Goal: Check status: Check status

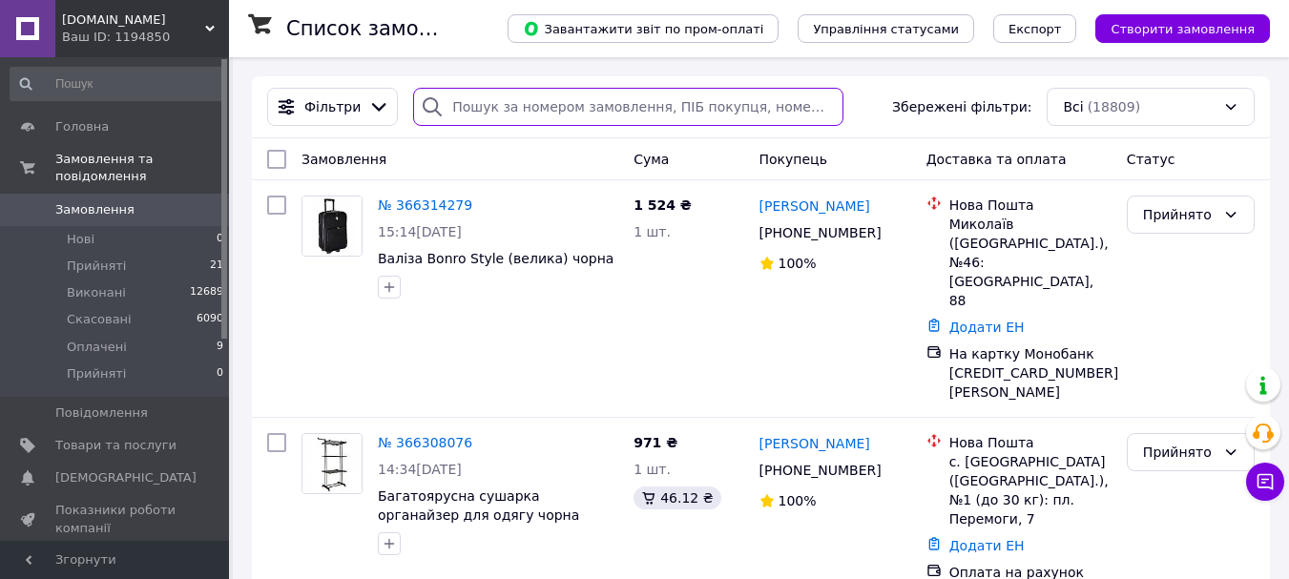
click at [473, 110] on input "search" at bounding box center [628, 107] width 430 height 38
paste input "[PERSON_NAME]"
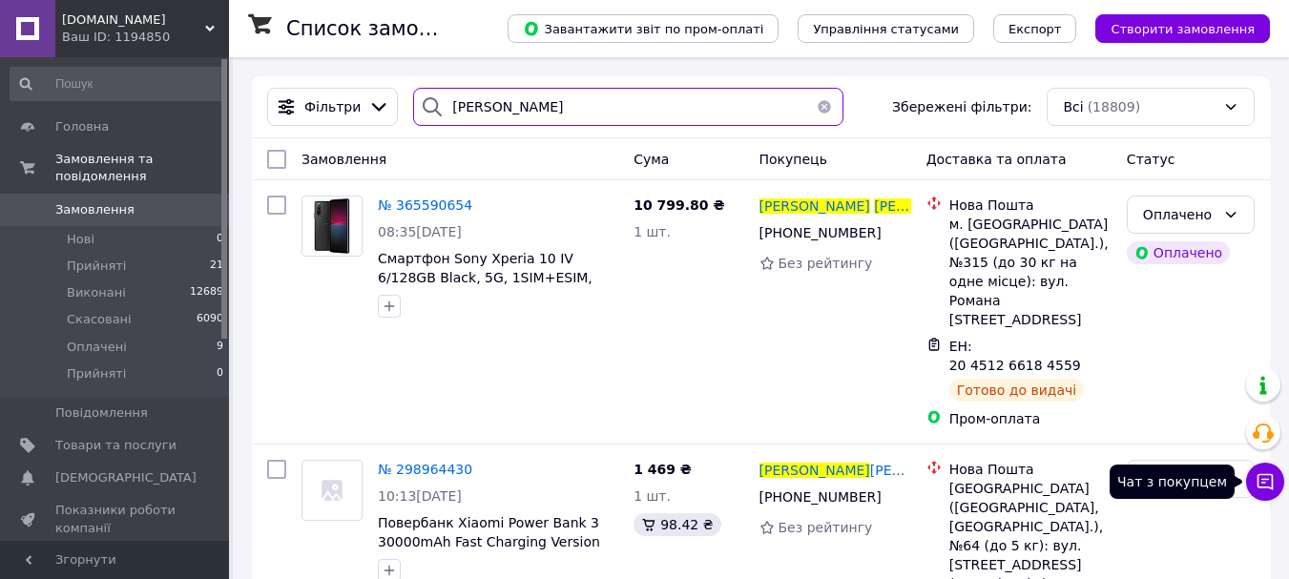
type input "[PERSON_NAME]"
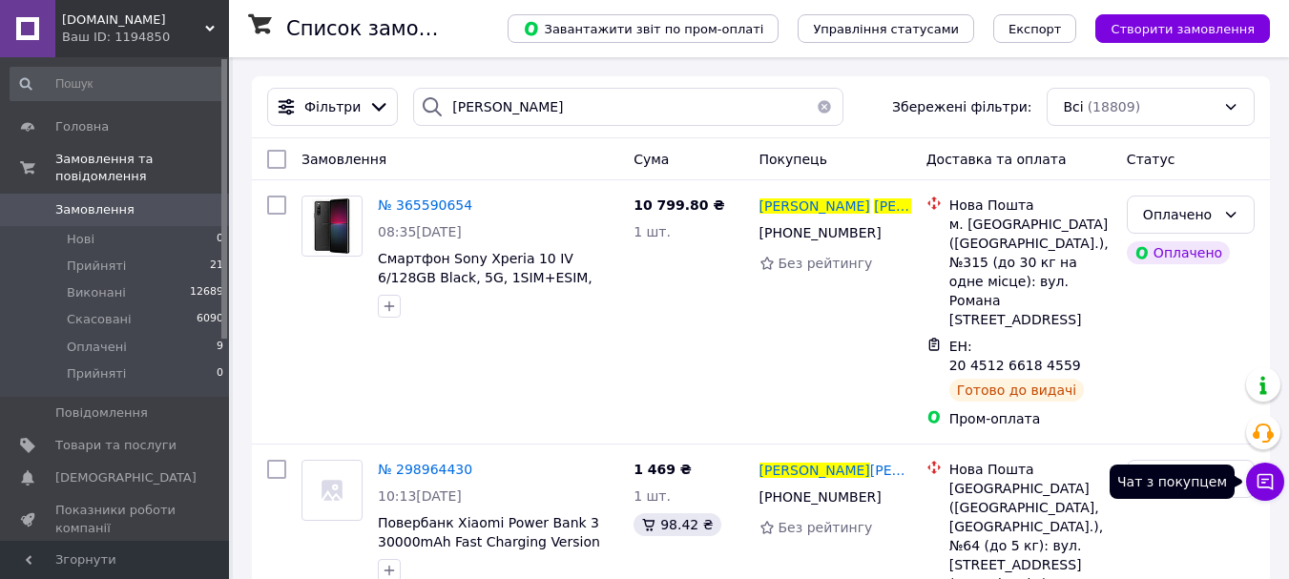
click at [1261, 485] on icon at bounding box center [1264, 481] width 19 height 19
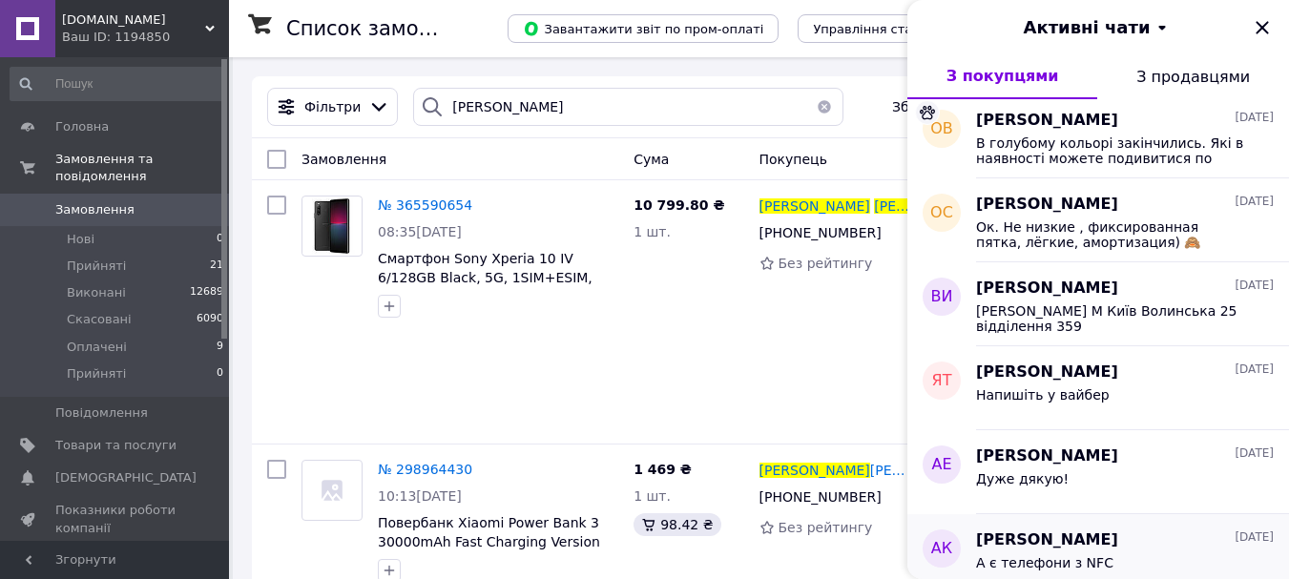
scroll to position [1336, 0]
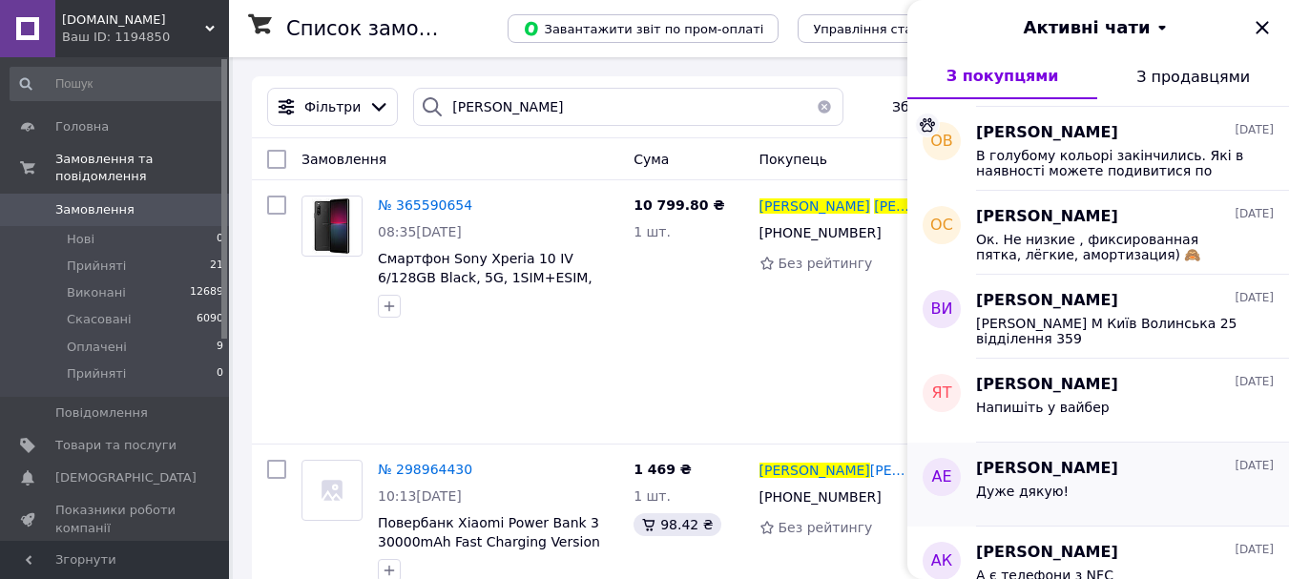
click at [1115, 472] on span "[PERSON_NAME]" at bounding box center [1047, 469] width 142 height 22
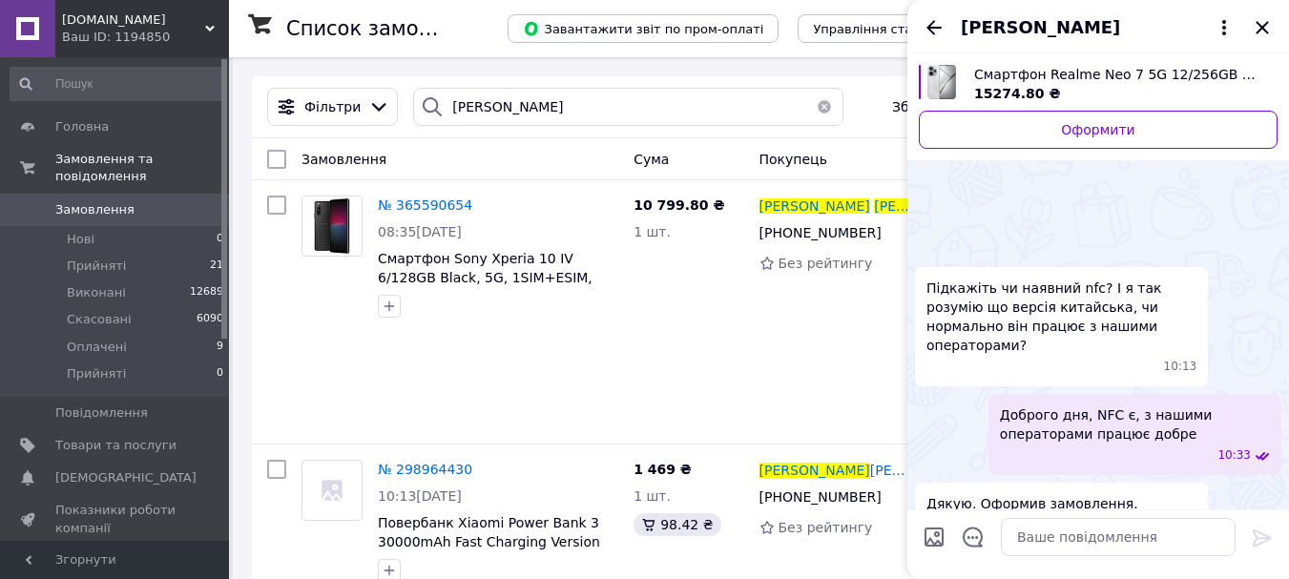
scroll to position [475, 0]
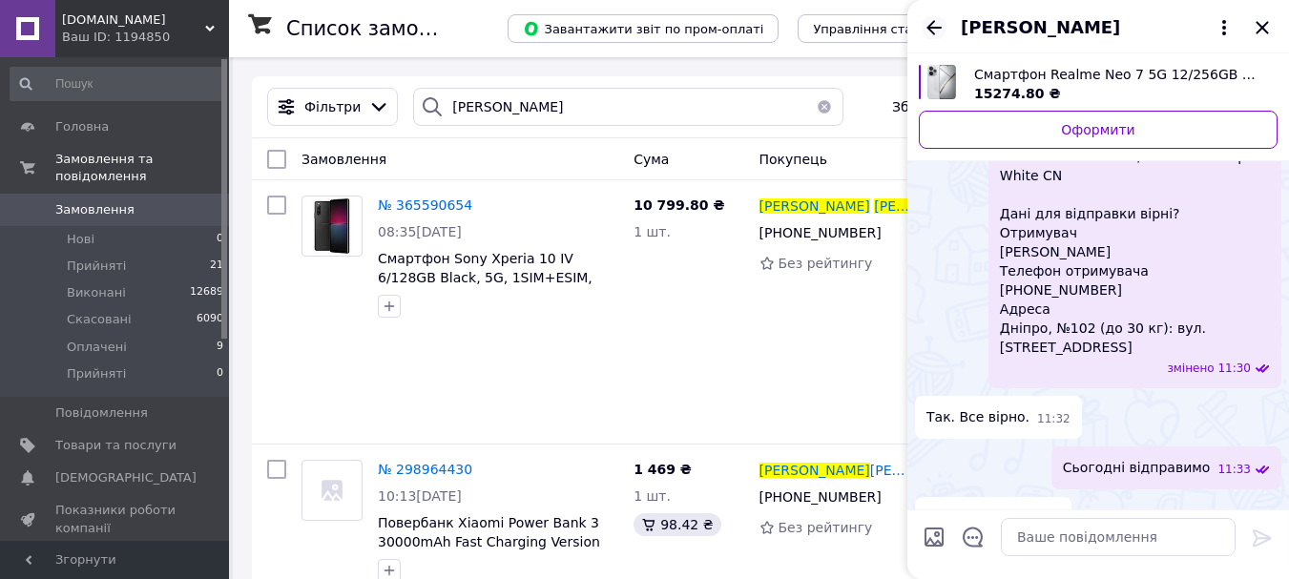
click at [930, 30] on icon "Назад" at bounding box center [933, 27] width 15 height 14
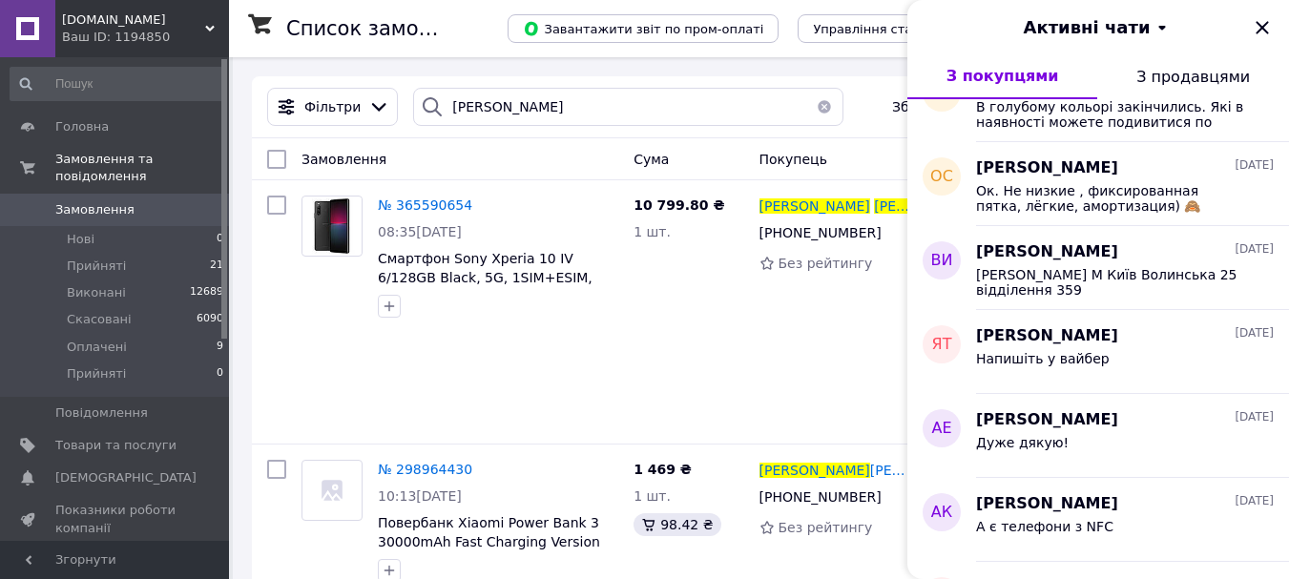
scroll to position [1431, 0]
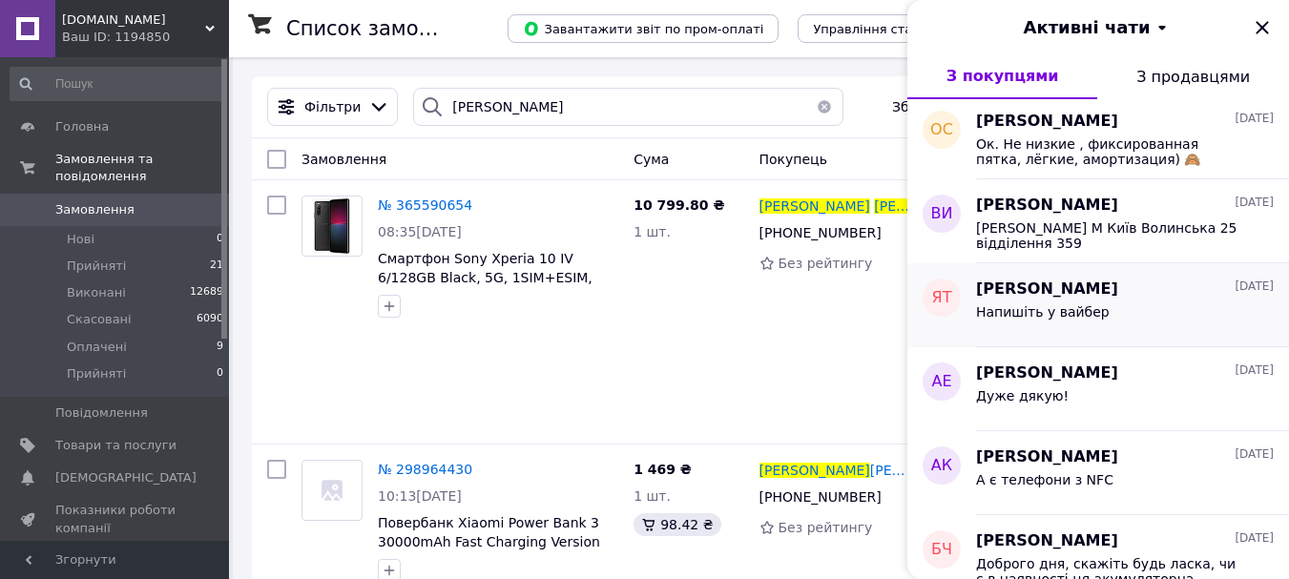
click at [1086, 313] on span "Напишіть у вайбер" at bounding box center [1043, 311] width 134 height 15
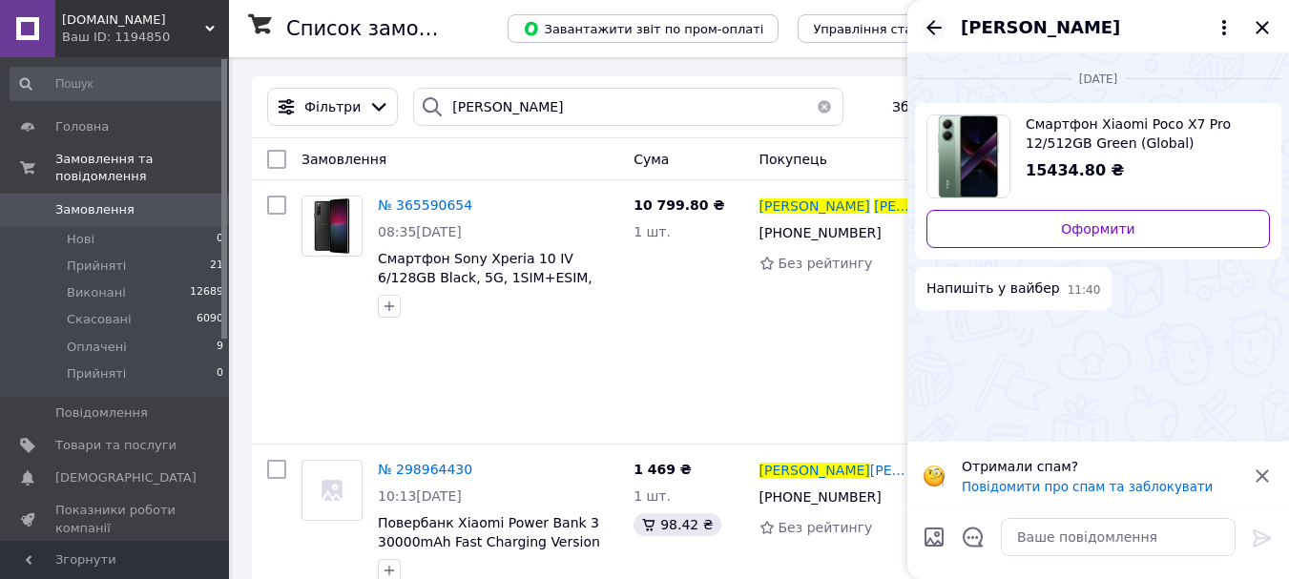
click at [936, 24] on icon "Назад" at bounding box center [934, 27] width 23 height 23
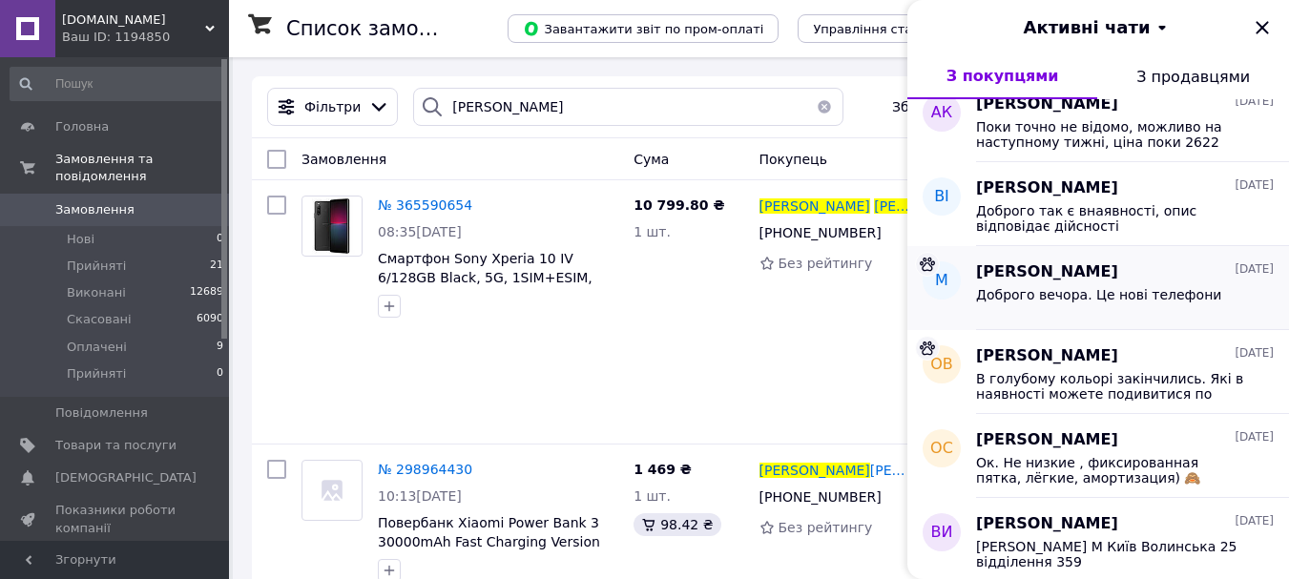
scroll to position [1145, 0]
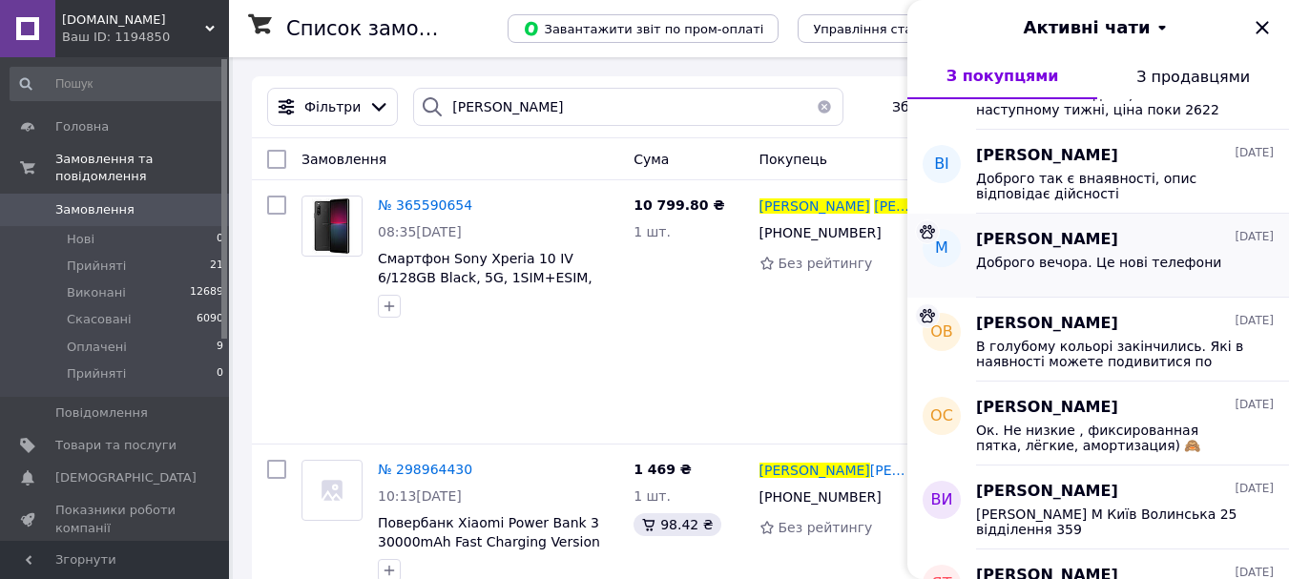
click at [1073, 270] on div "Доброго вечора. Це нові телефони" at bounding box center [1098, 268] width 245 height 27
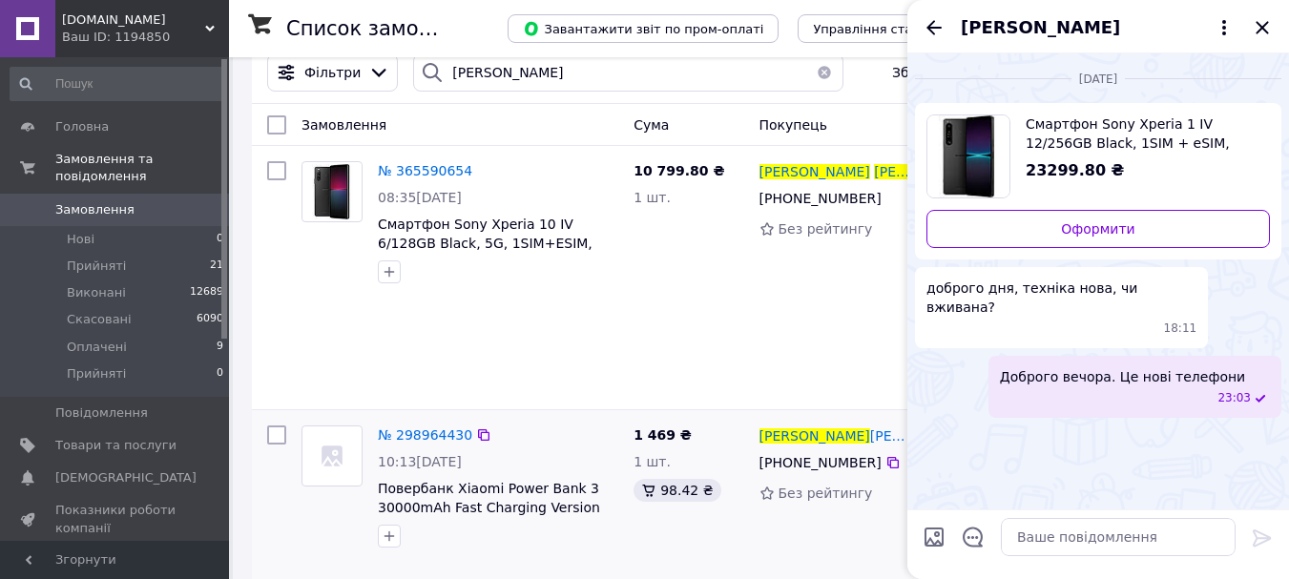
scroll to position [0, 0]
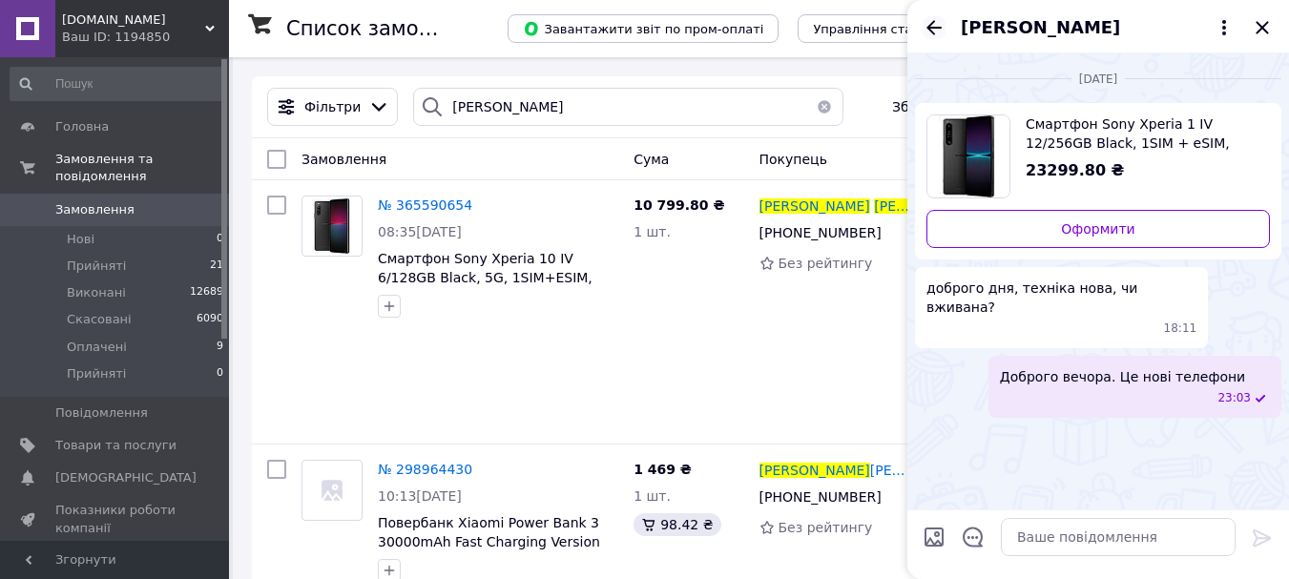
click at [923, 34] on icon "Назад" at bounding box center [934, 27] width 23 height 23
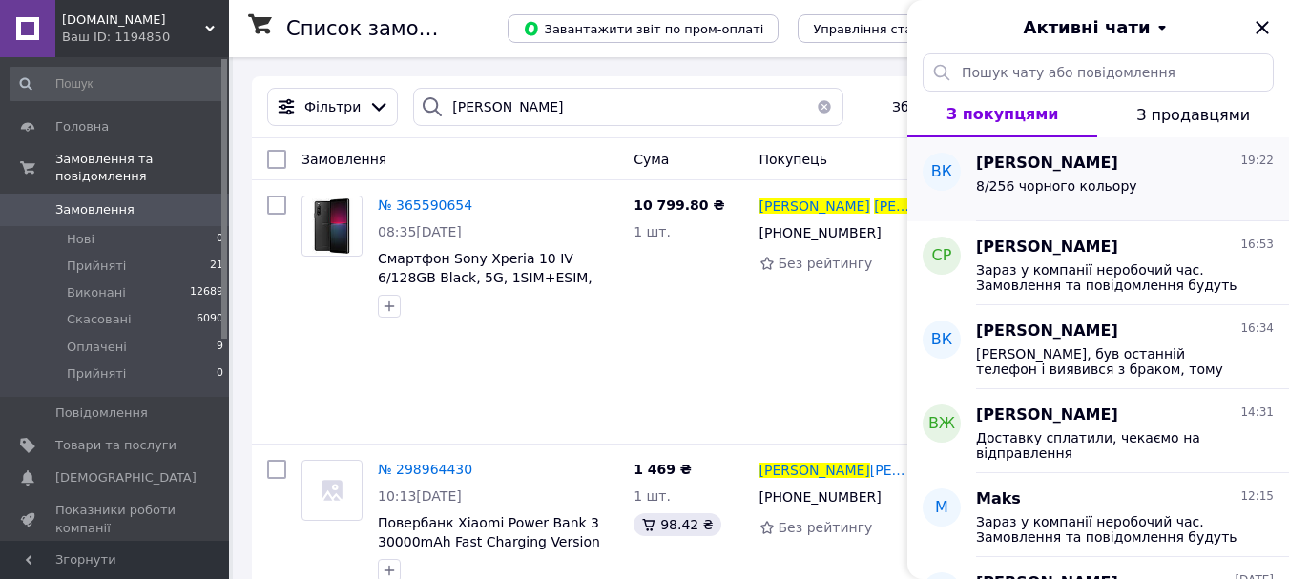
click at [1026, 178] on span "8/256 чорного кольору" at bounding box center [1056, 185] width 161 height 15
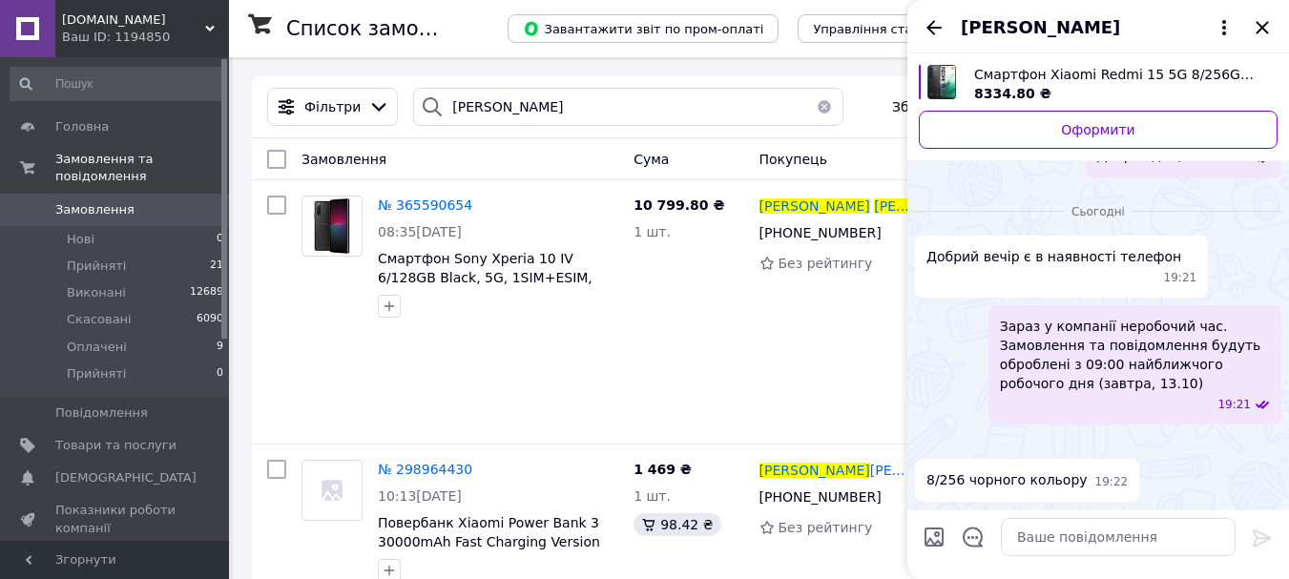
scroll to position [1379, 0]
click at [930, 435] on img at bounding box center [922, 442] width 15 height 15
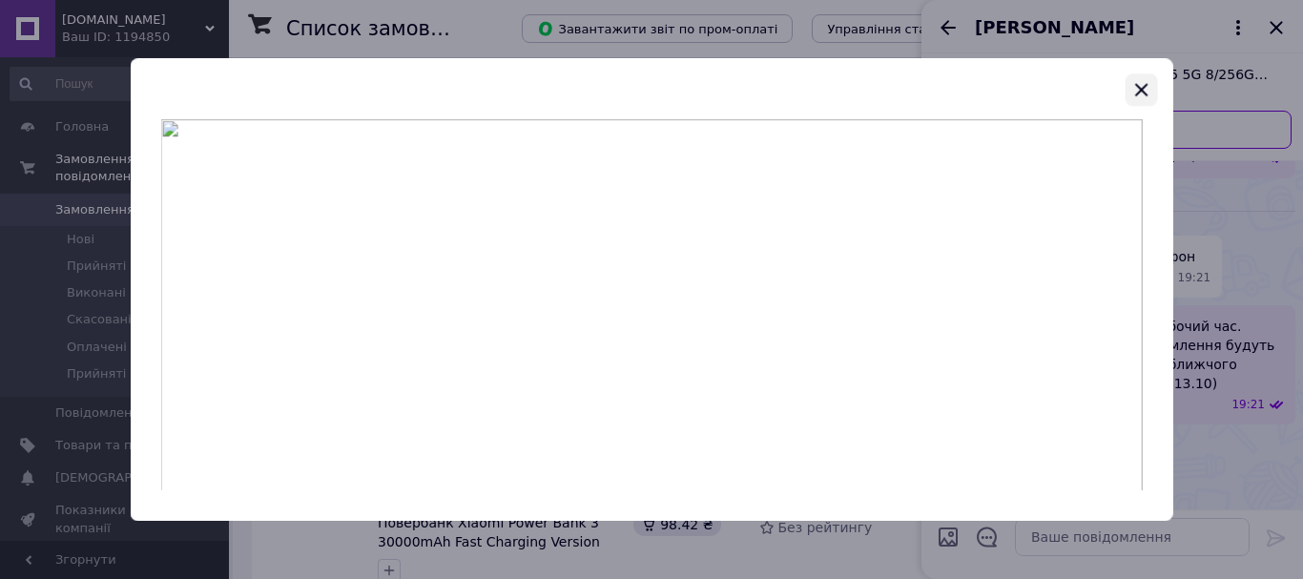
click at [1138, 86] on icon "button" at bounding box center [1141, 89] width 12 height 12
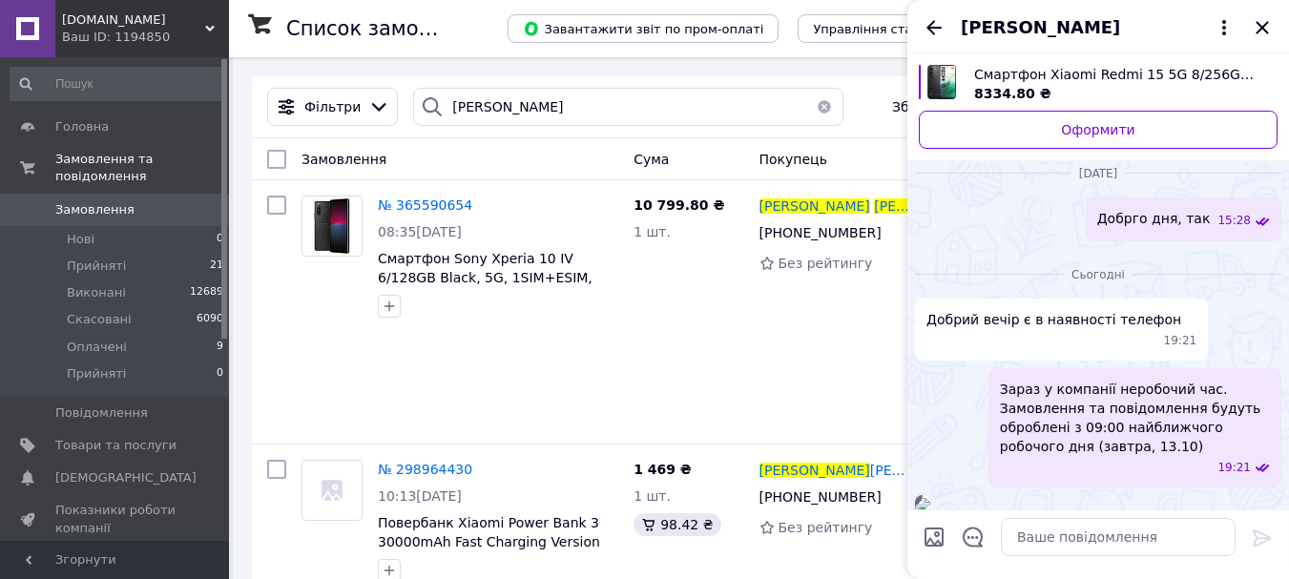
scroll to position [806, 0]
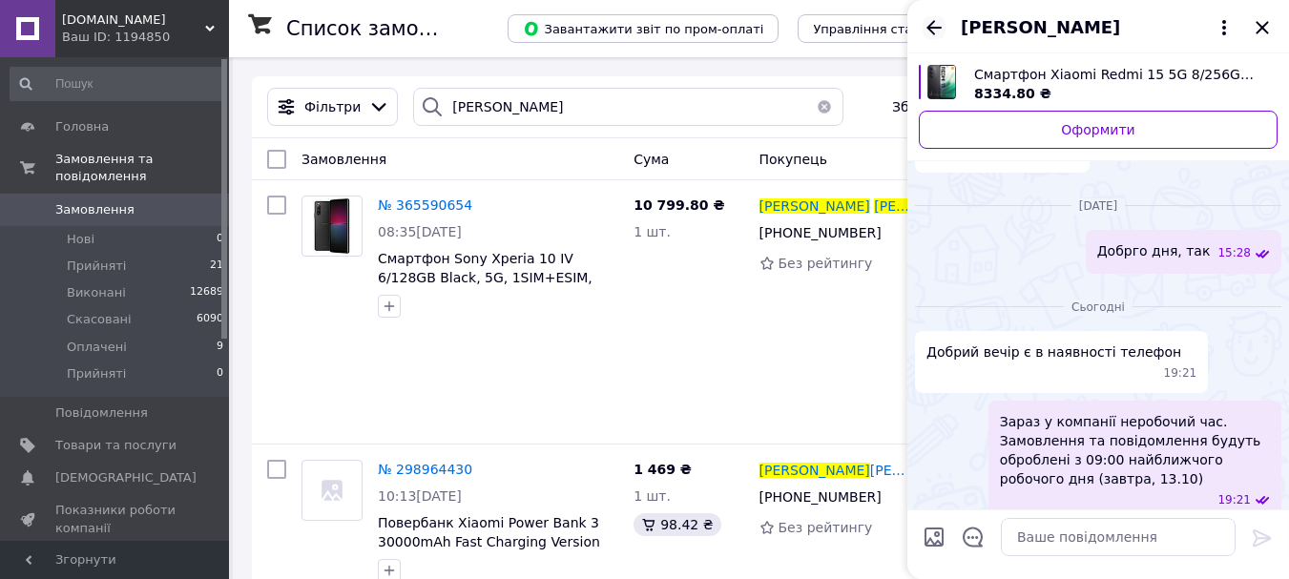
click at [929, 29] on icon "Назад" at bounding box center [933, 27] width 15 height 14
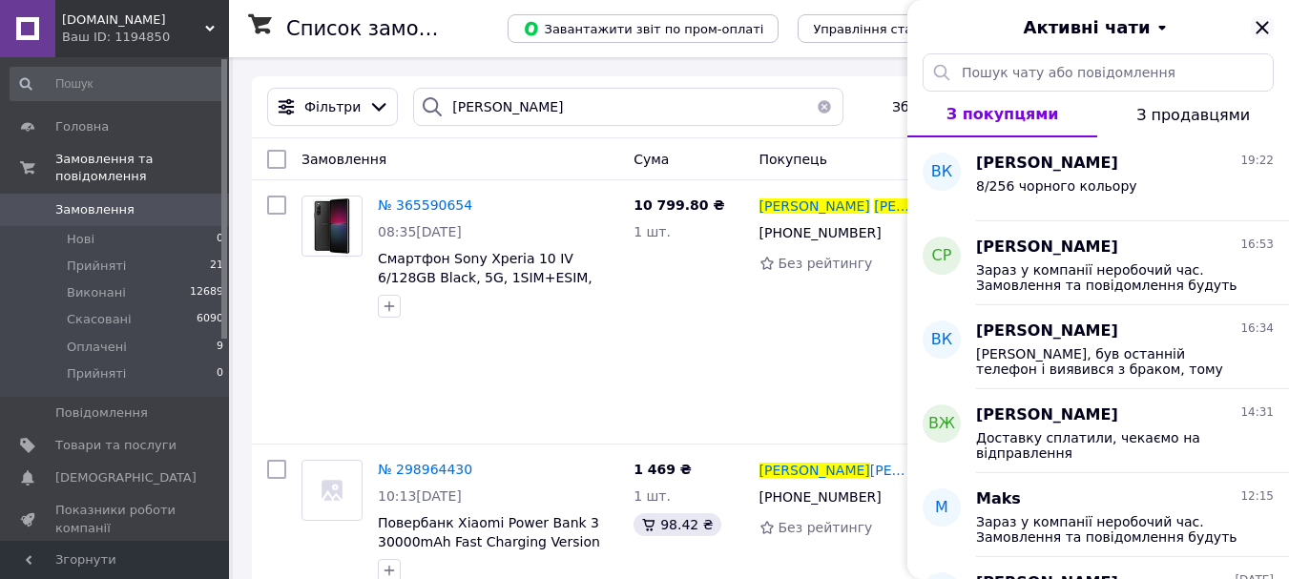
click at [1257, 31] on icon "Закрити" at bounding box center [1262, 27] width 23 height 23
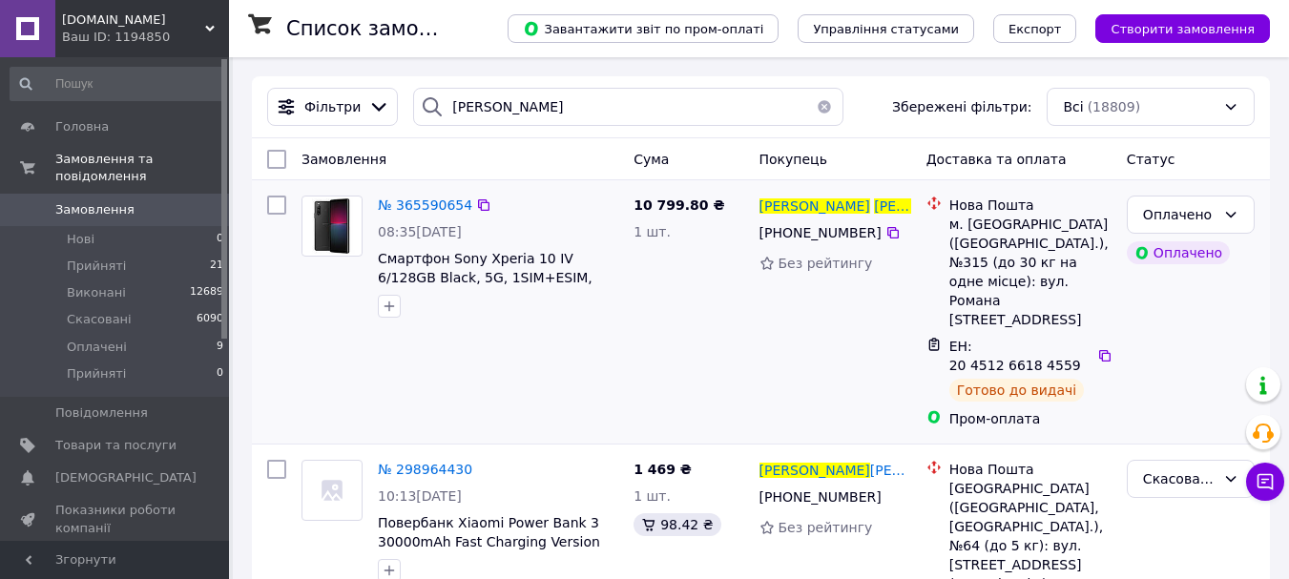
click at [613, 326] on div "№ 365590654 08:35[DATE] Смартфон Sony Xperia 10 IV 6/128GB Black, 5G, 1SIM+ESIM…" at bounding box center [460, 312] width 332 height 248
click at [110, 194] on link "Замовлення 0" at bounding box center [117, 210] width 235 height 32
